Goal: Transaction & Acquisition: Purchase product/service

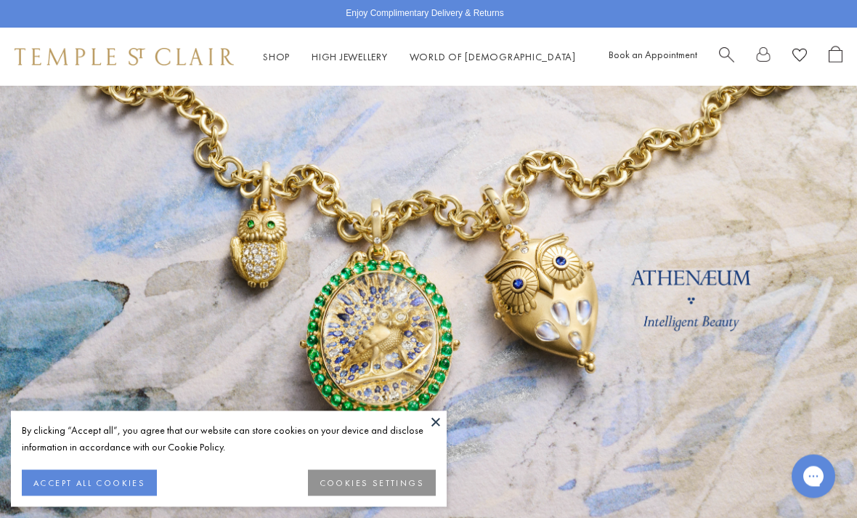
scroll to position [20, 0]
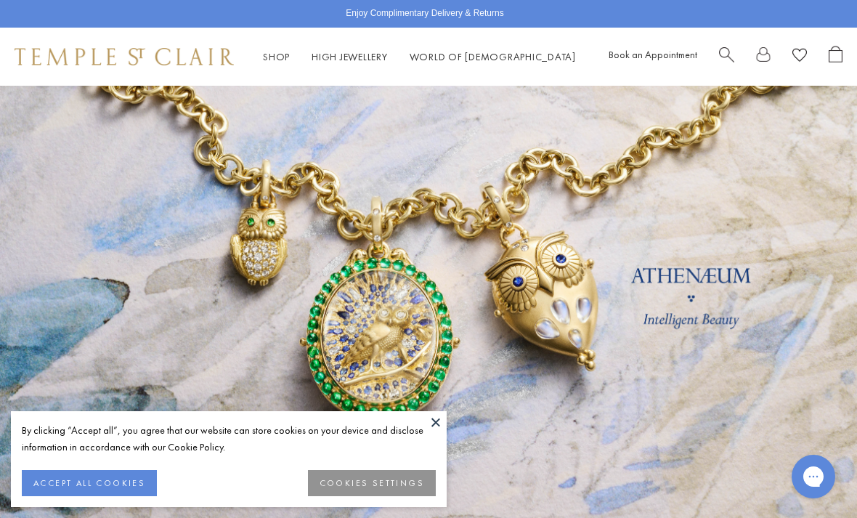
click at [91, 496] on button "ACCEPT ALL COOKIES" at bounding box center [89, 483] width 135 height 26
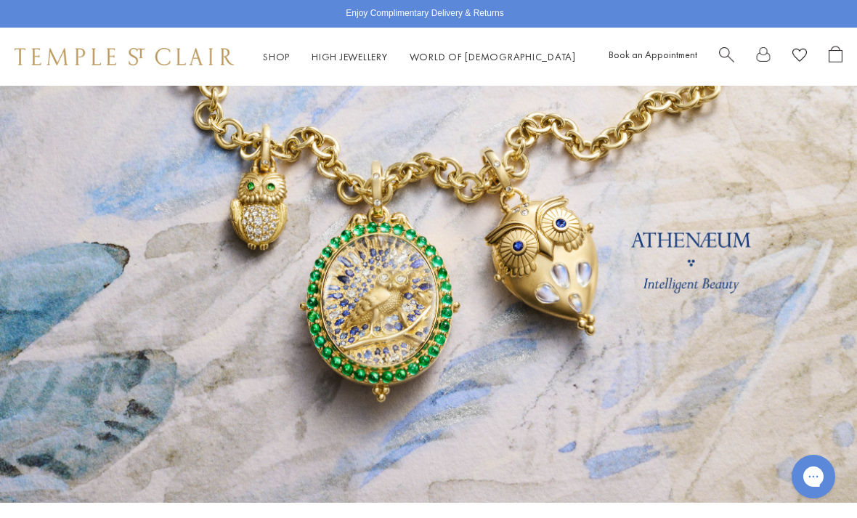
scroll to position [62, 0]
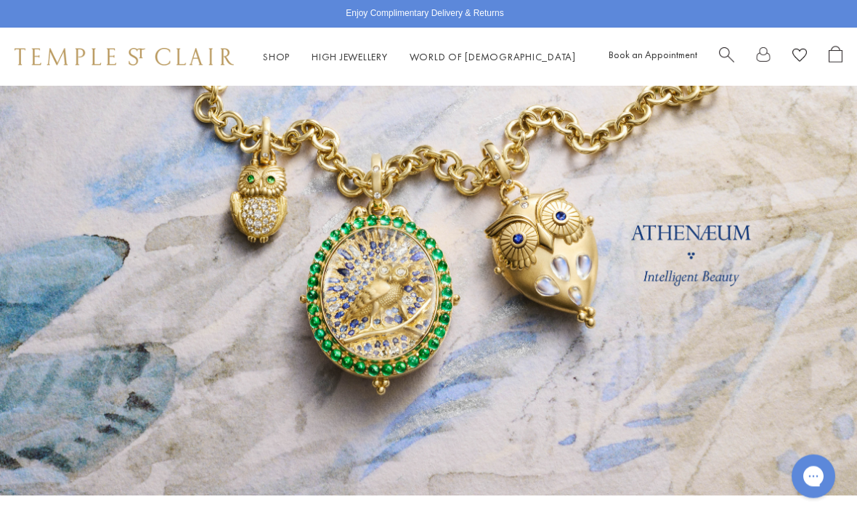
click at [89, 442] on link at bounding box center [428, 260] width 857 height 472
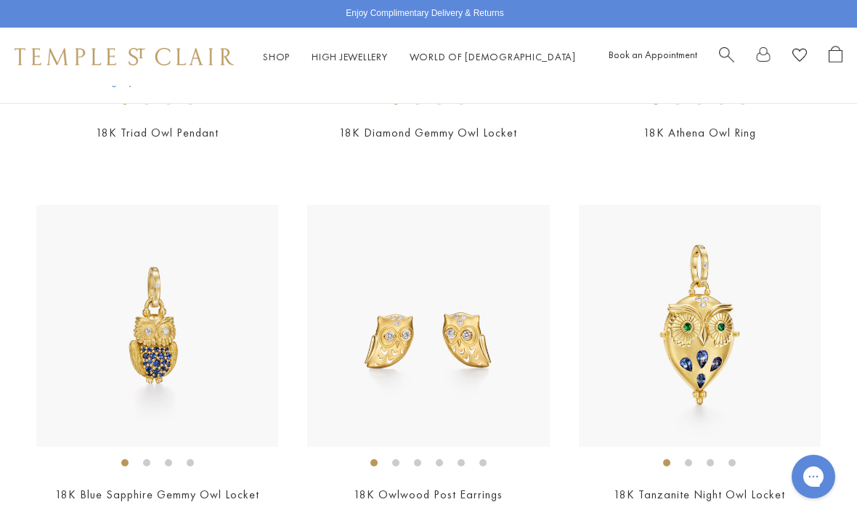
scroll to position [1731, 0]
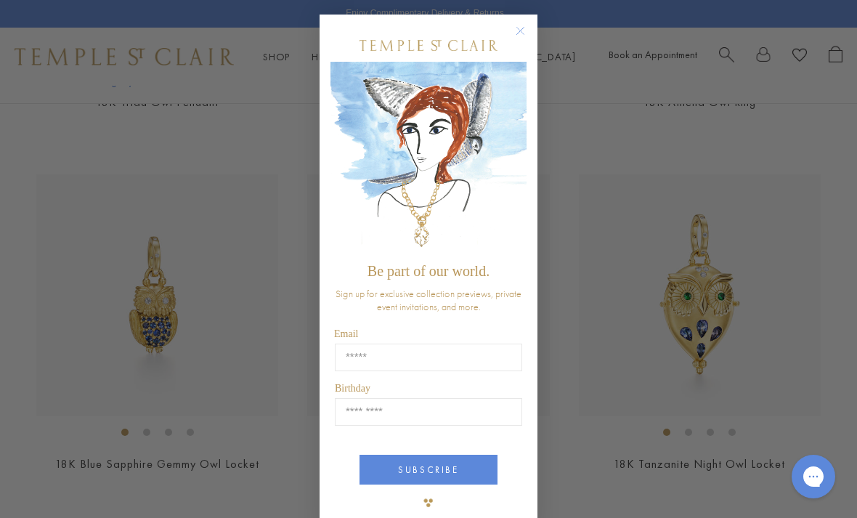
click at [105, 489] on div "Close dialog Be part of our world. Sign up for exclusive collection previews, p…" at bounding box center [428, 259] width 857 height 518
click at [527, 23] on form "Be part of our world. Sign up for exclusive collection previews, private event …" at bounding box center [429, 273] width 218 height 517
click at [512, 40] on icon "Close dialog" at bounding box center [520, 31] width 18 height 18
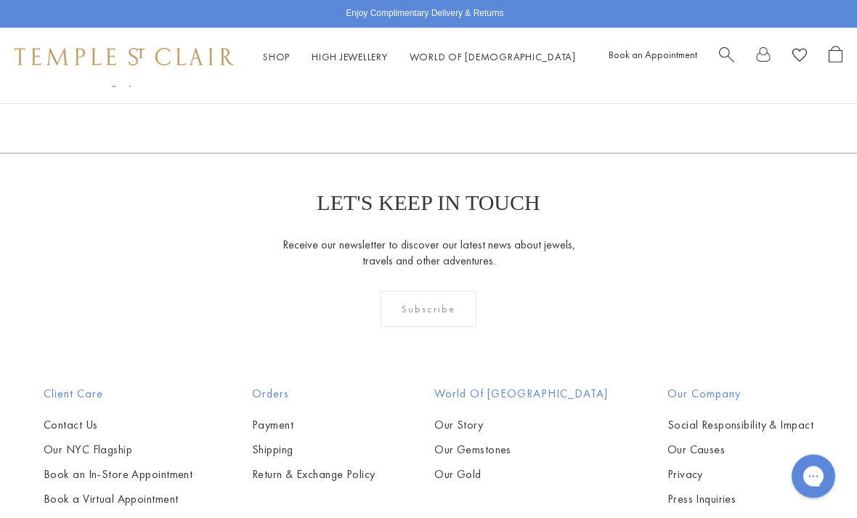
scroll to position [2829, 0]
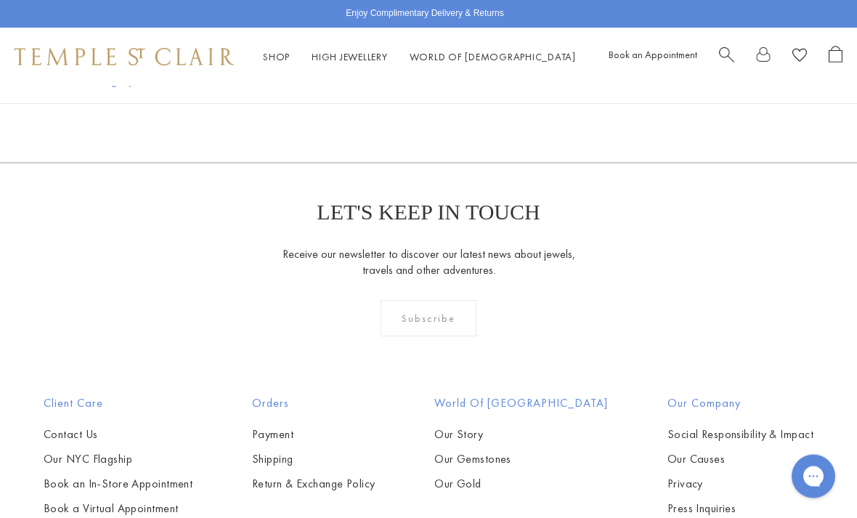
click at [722, 62] on link "Search" at bounding box center [726, 57] width 15 height 23
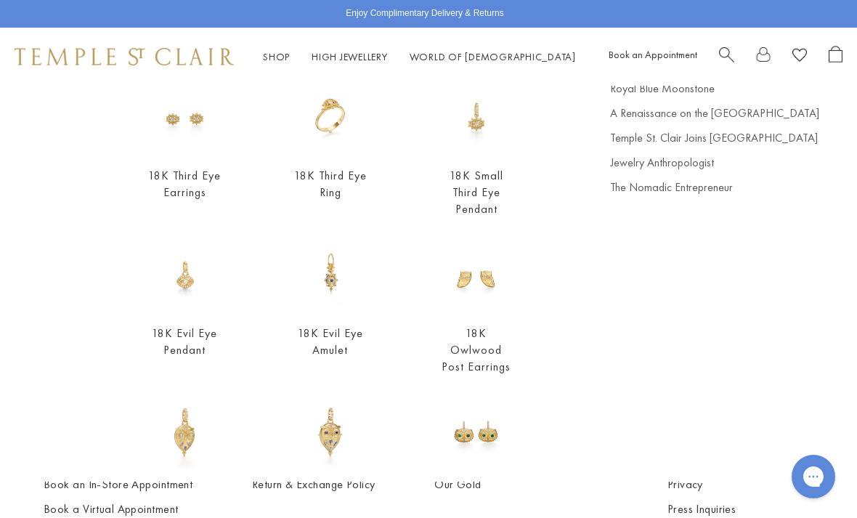
scroll to position [150, 0]
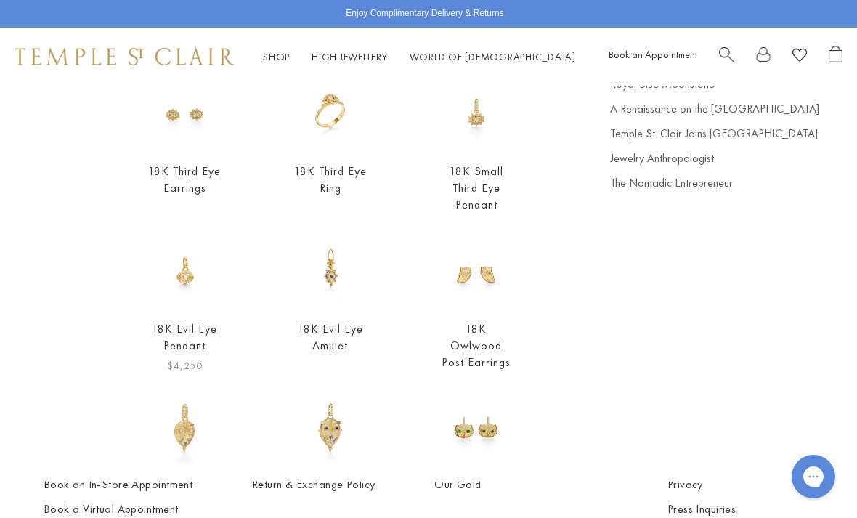
type input "***"
click at [168, 307] on img at bounding box center [184, 270] width 73 height 73
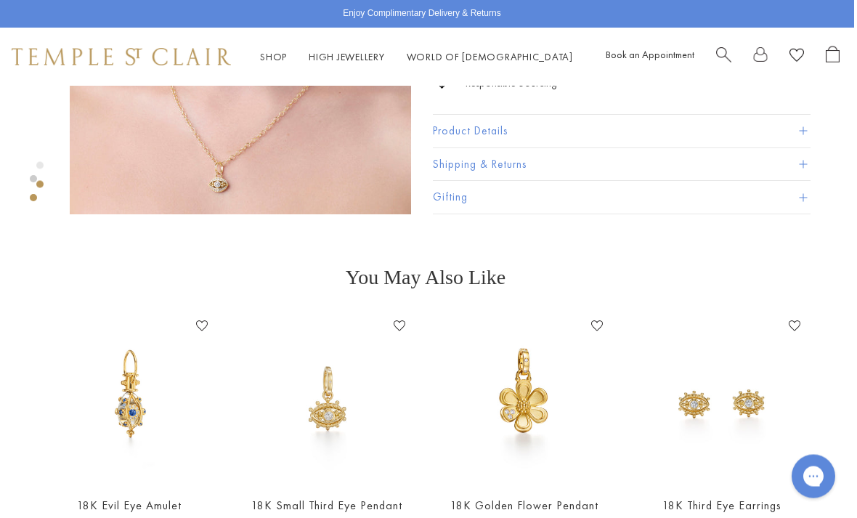
scroll to position [576, 3]
click at [716, 56] on span "Search" at bounding box center [723, 53] width 15 height 15
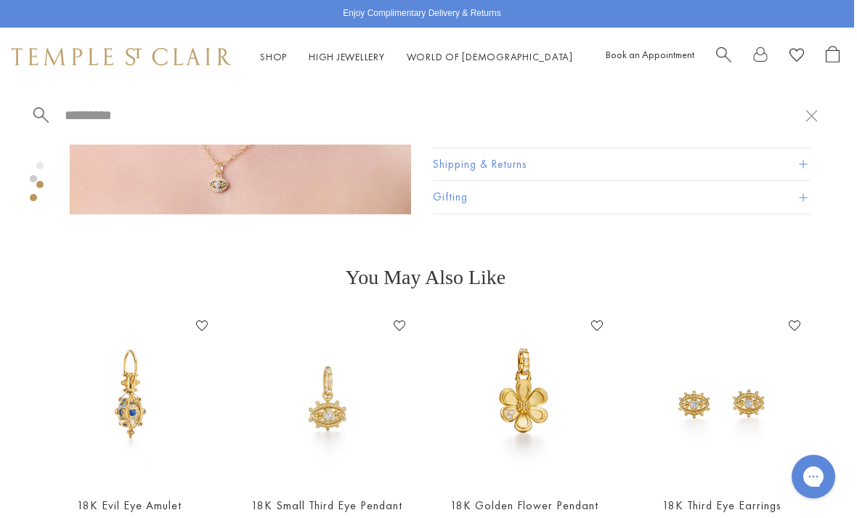
scroll to position [575, 3]
type input "********"
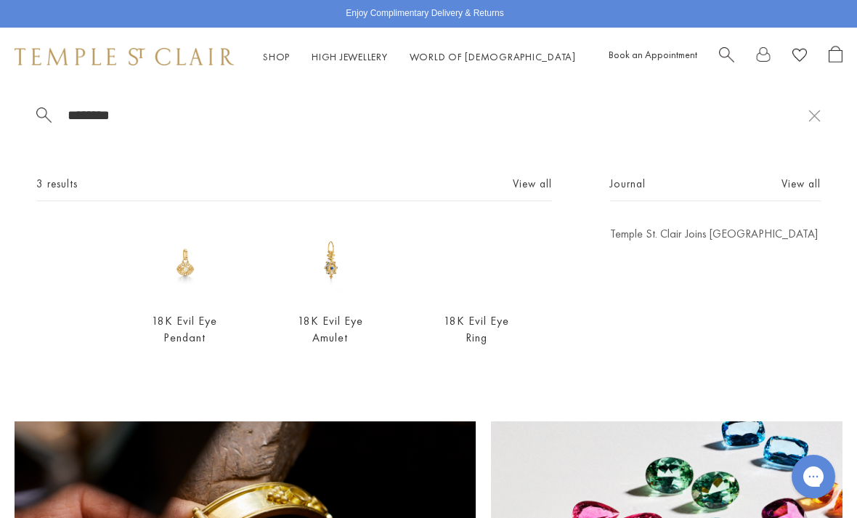
scroll to position [824, 0]
